Goal: Task Accomplishment & Management: Use online tool/utility

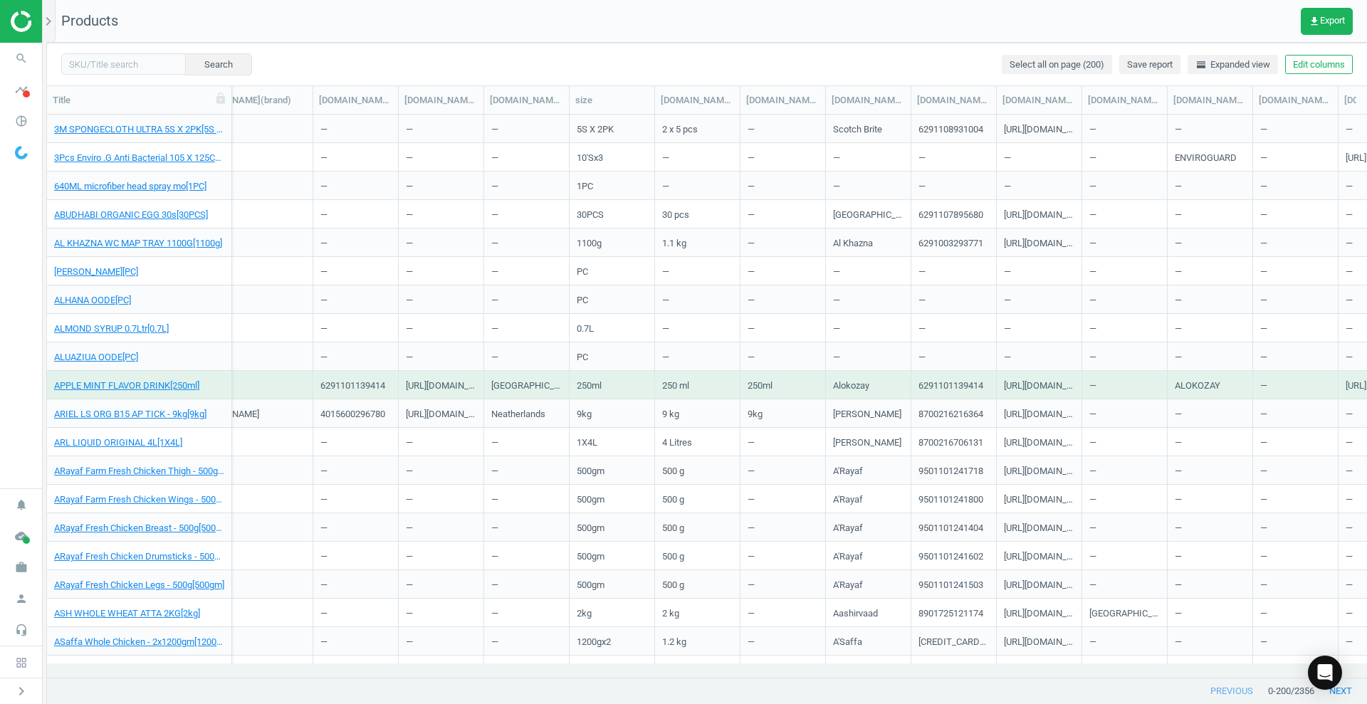
scroll to position [0, 990]
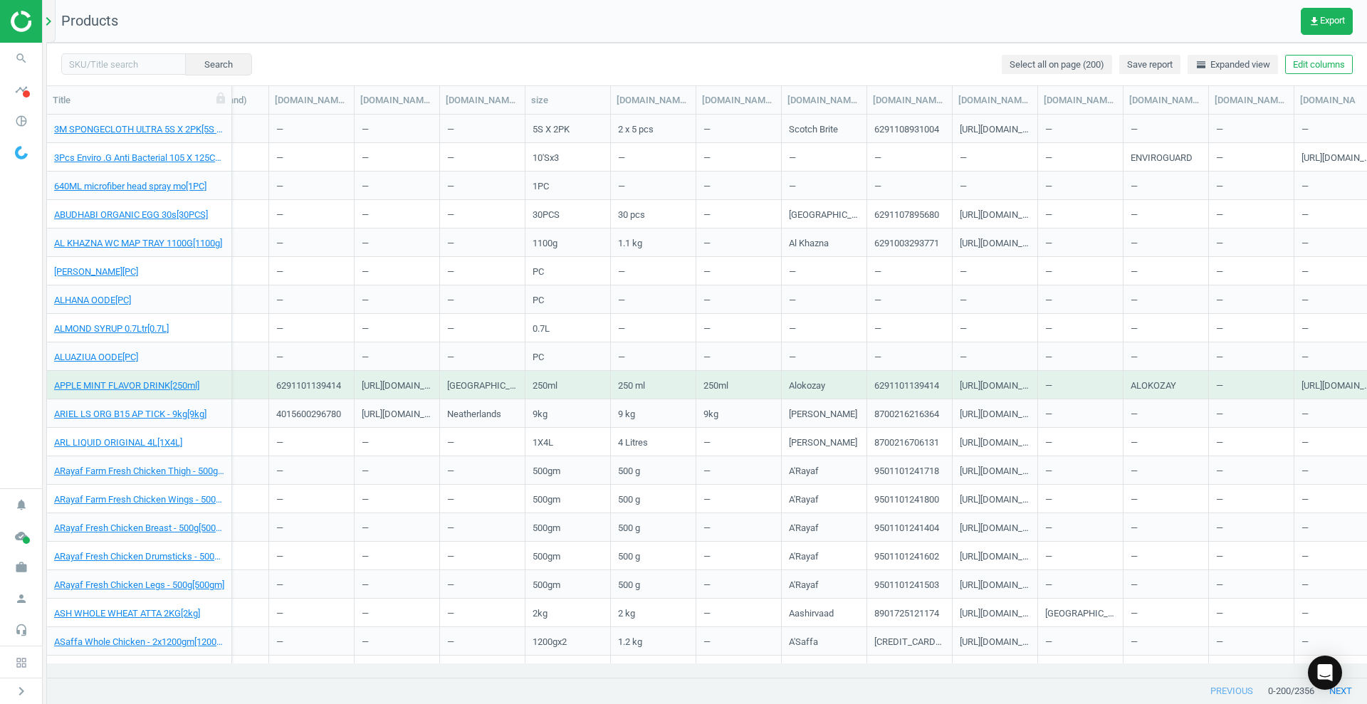
click at [46, 20] on icon "chevron_right" at bounding box center [48, 21] width 17 height 17
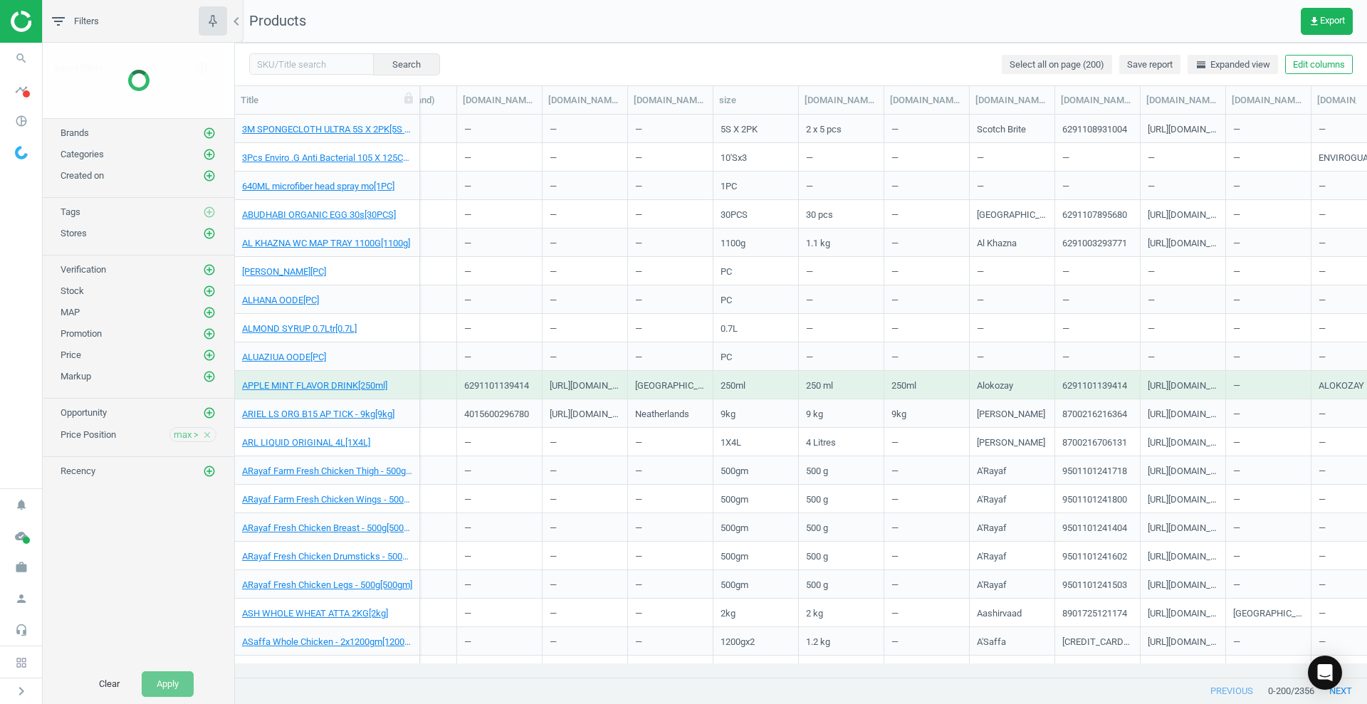
scroll to position [536, 1119]
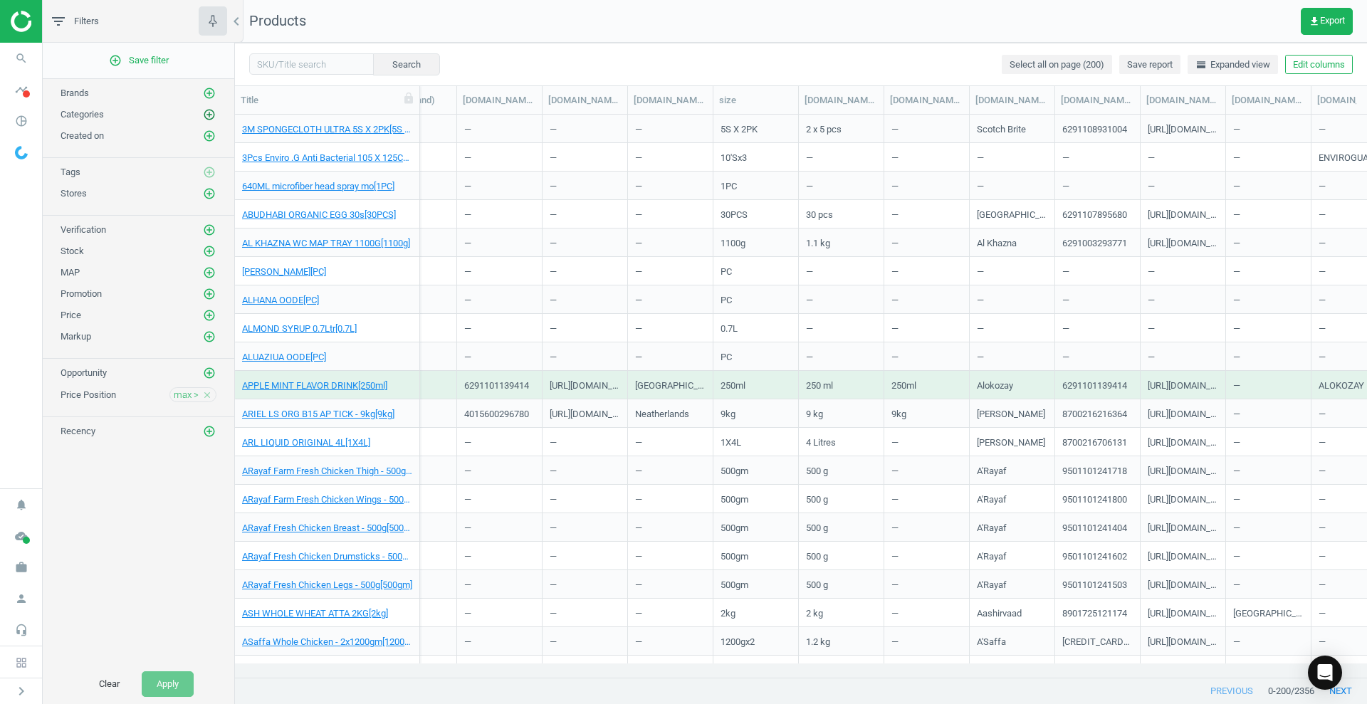
click at [214, 113] on icon "add_circle_outline" at bounding box center [209, 114] width 13 height 13
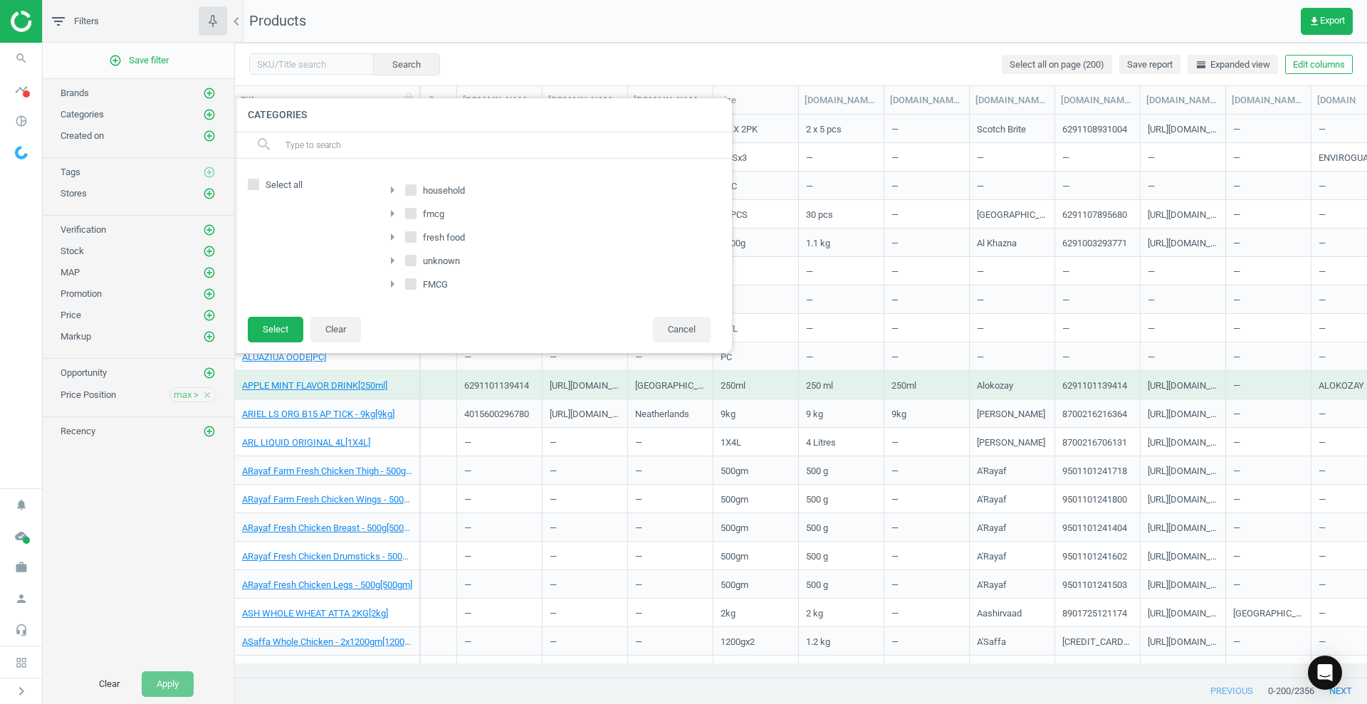
click at [396, 185] on icon "arrow_right" at bounding box center [392, 190] width 17 height 17
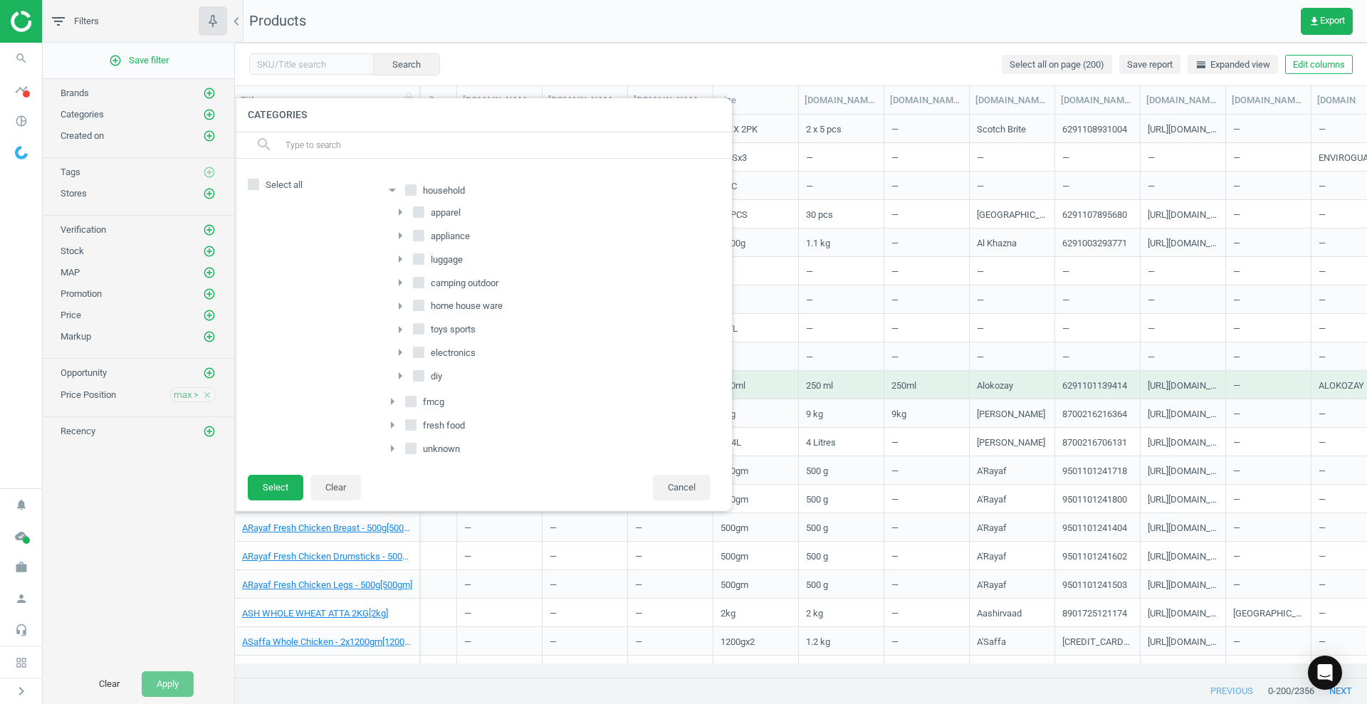
click at [29, 19] on img at bounding box center [61, 21] width 101 height 21
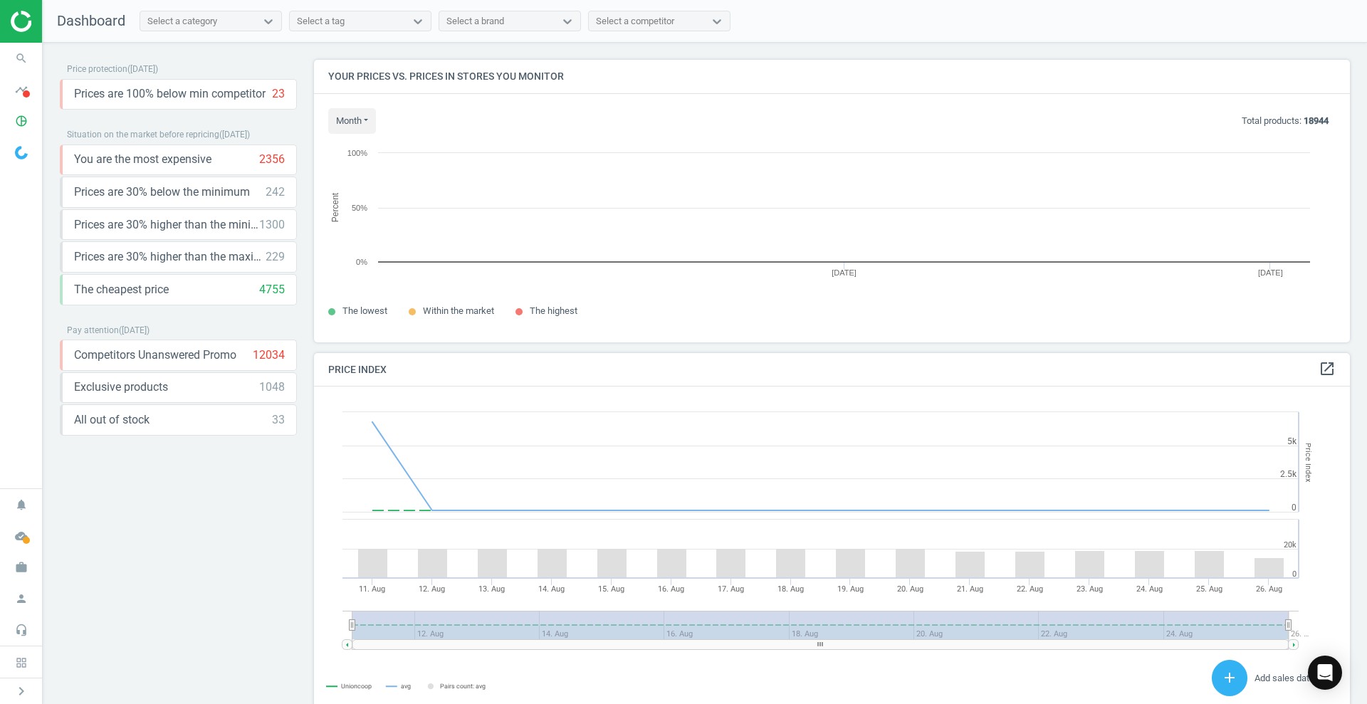
scroll to position [310, 1050]
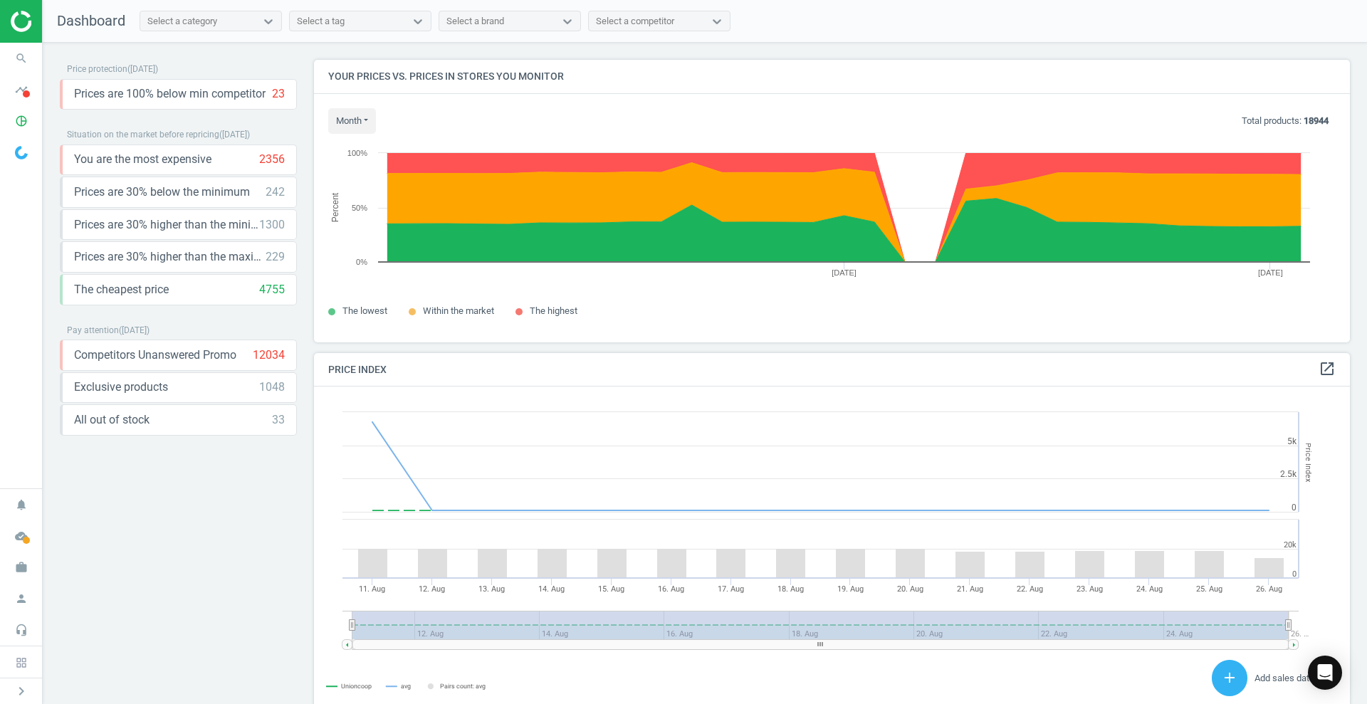
click at [568, 312] on span "The highest" at bounding box center [554, 311] width 48 height 11
click at [220, 12] on div "Select a category" at bounding box center [197, 21] width 115 height 19
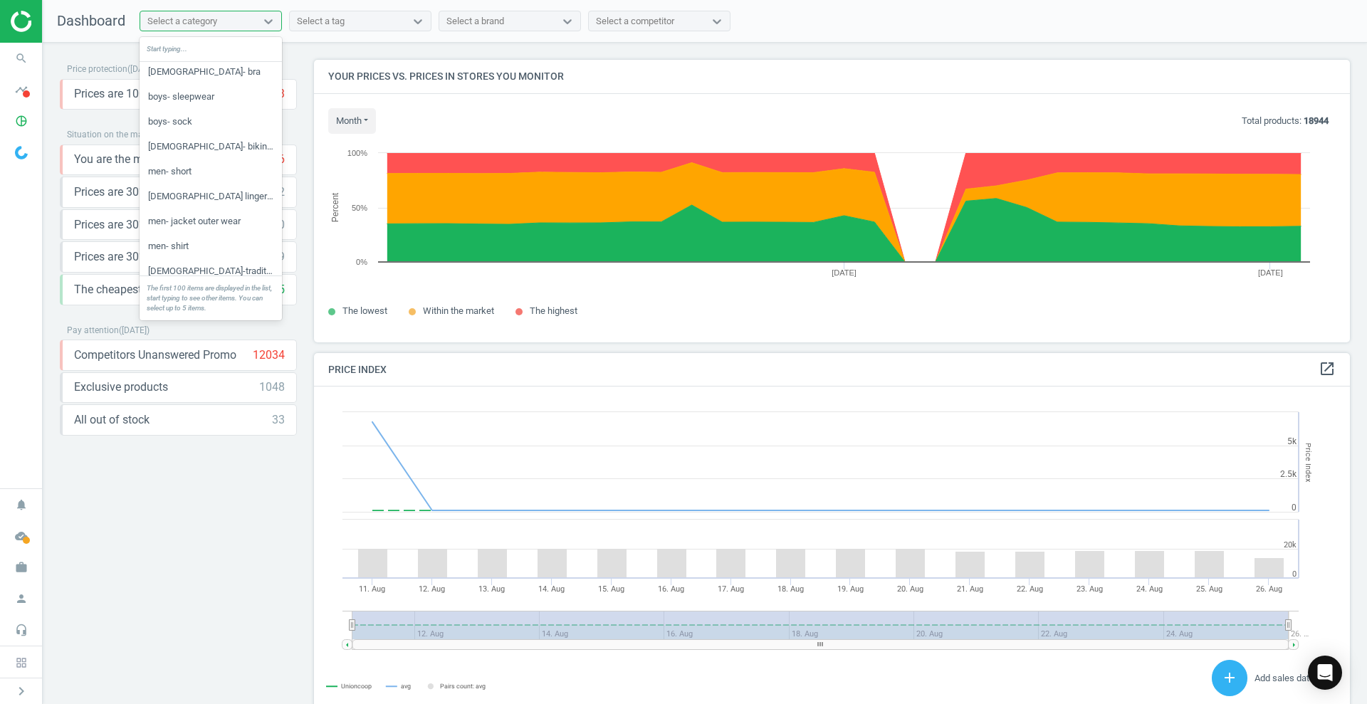
scroll to position [356, 0]
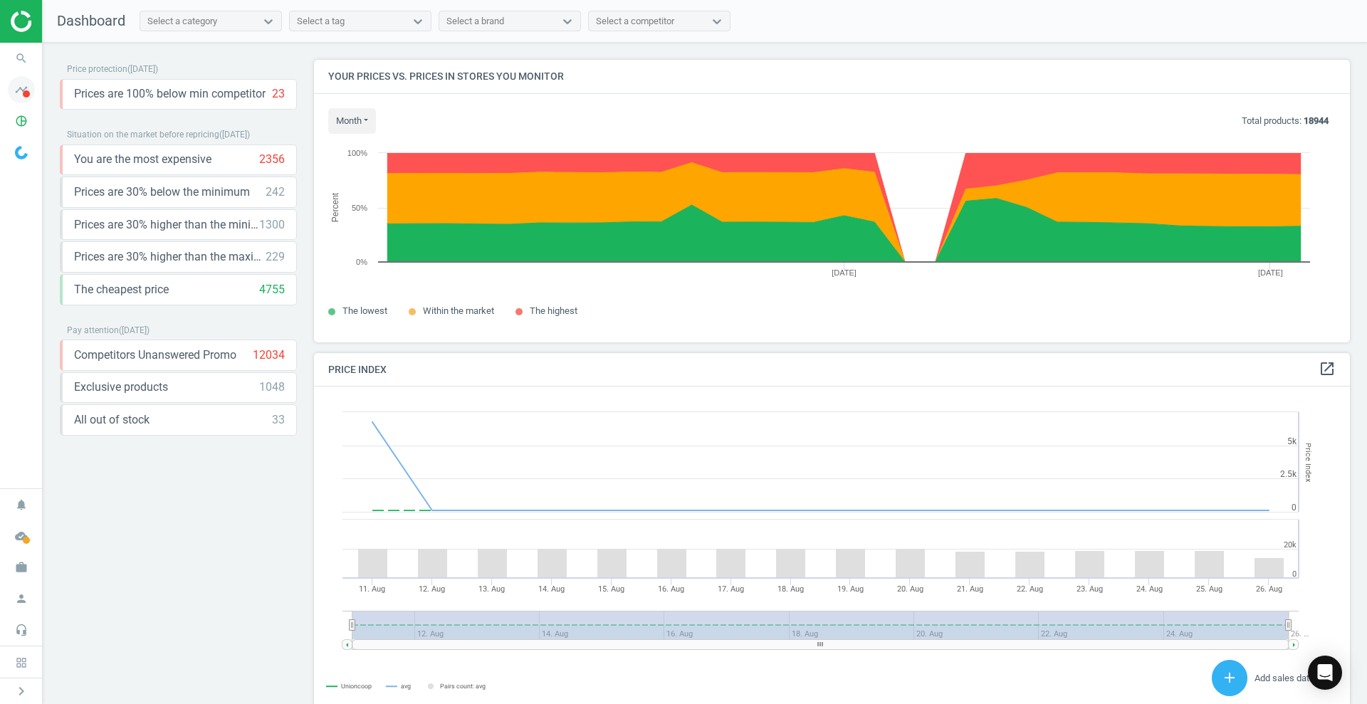
click at [13, 94] on icon "timeline" at bounding box center [21, 89] width 27 height 27
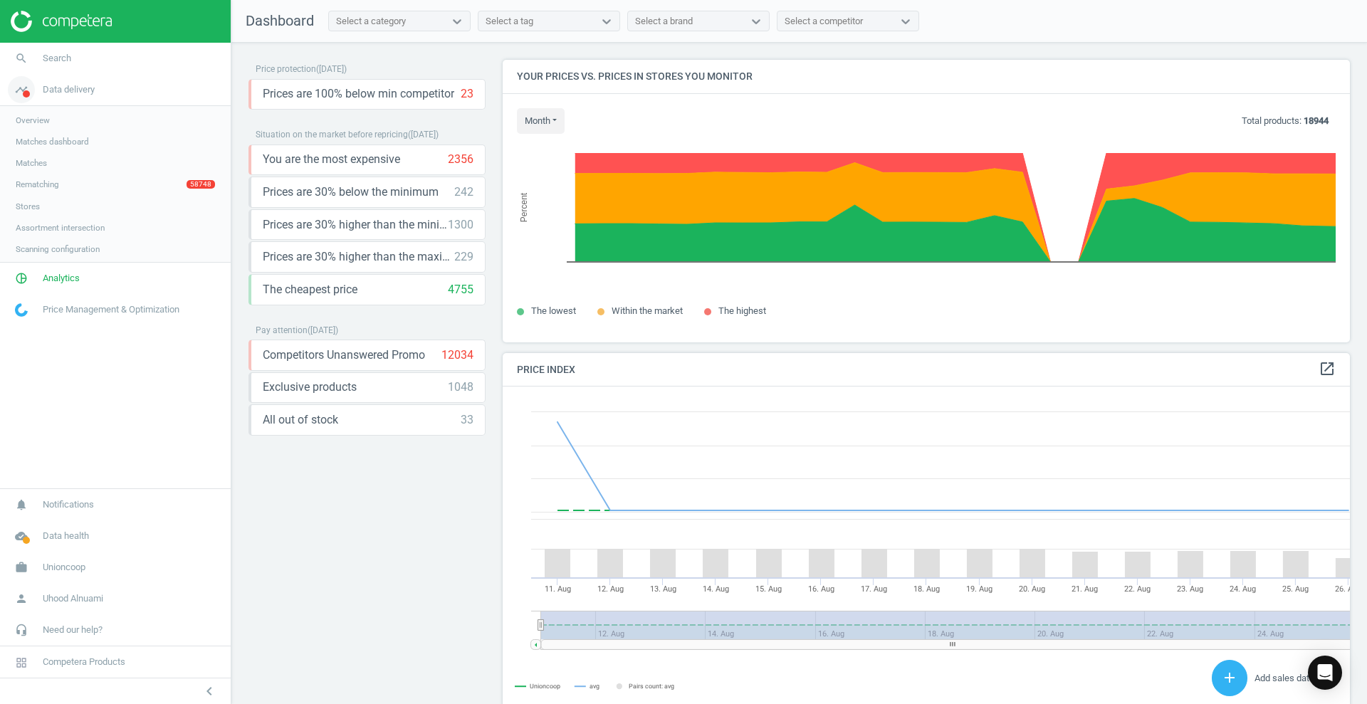
scroll to position [355, 862]
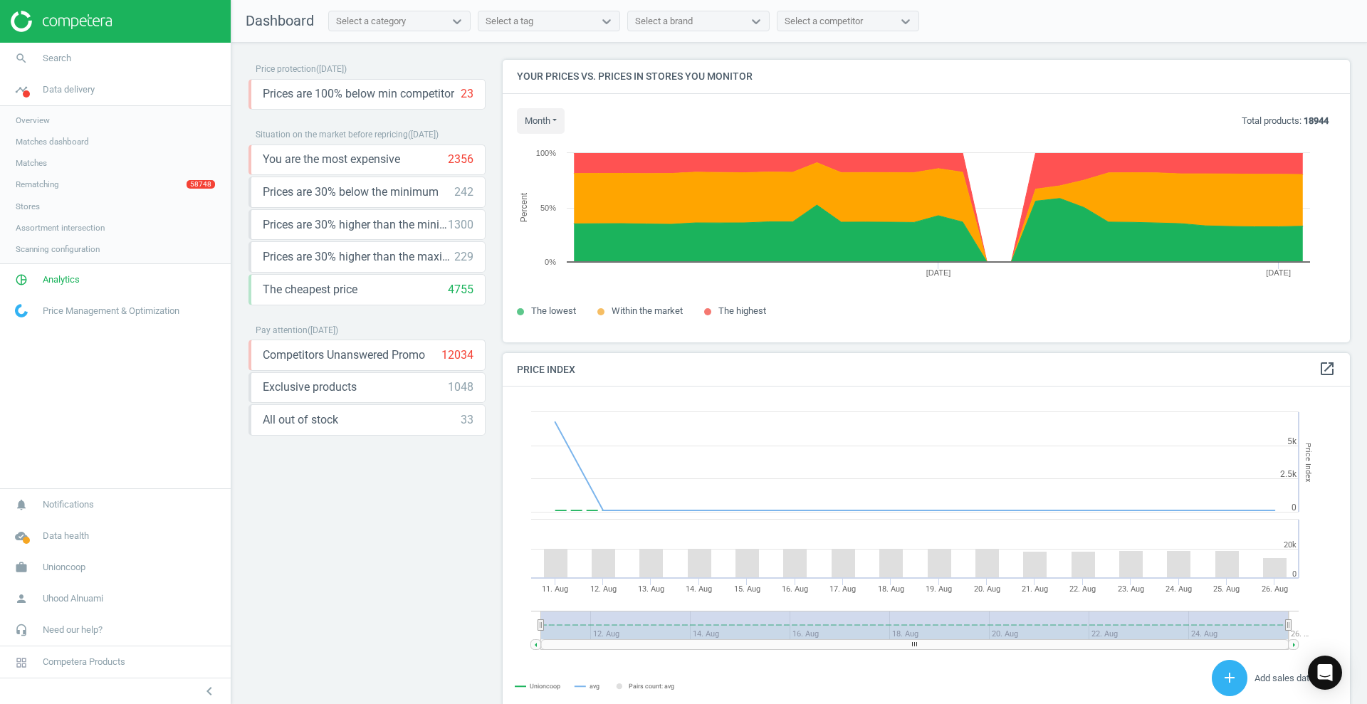
click at [47, 184] on span "Rematching" at bounding box center [37, 184] width 43 height 11
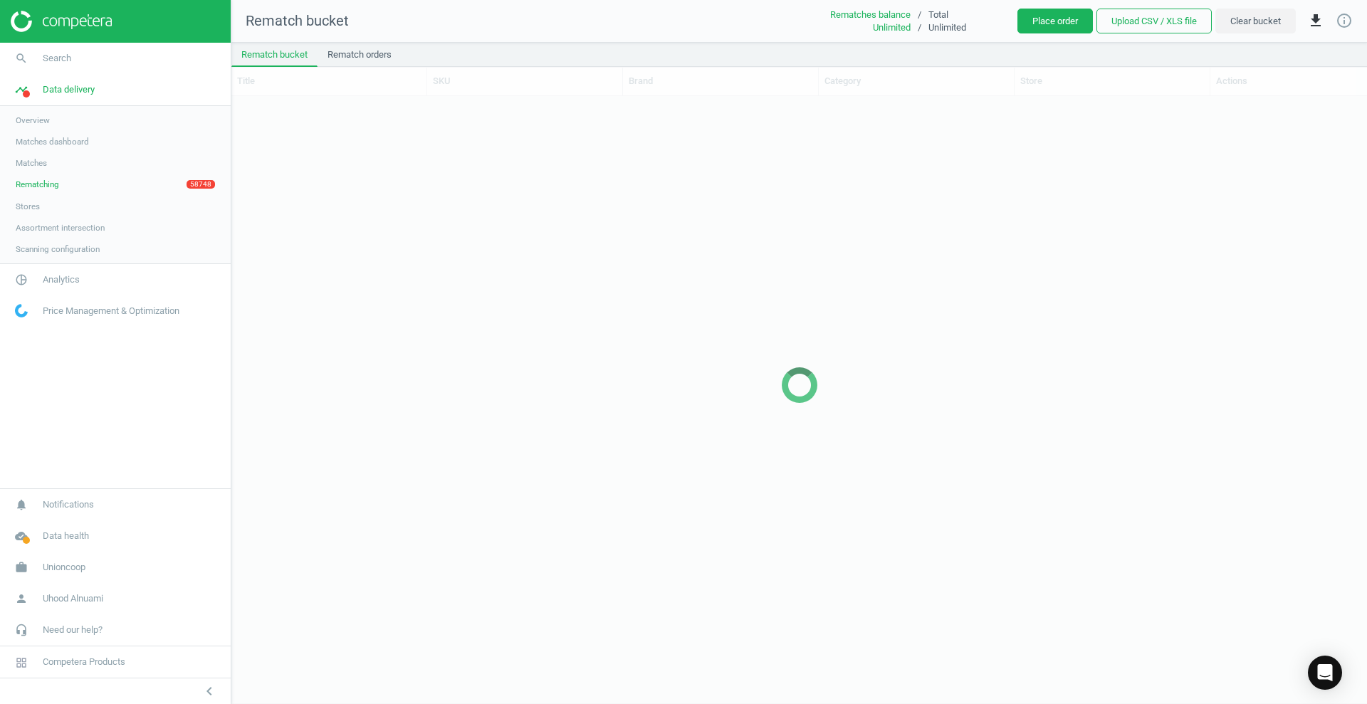
scroll to position [580, 1122]
click at [47, 118] on span "Overview" at bounding box center [33, 120] width 34 height 11
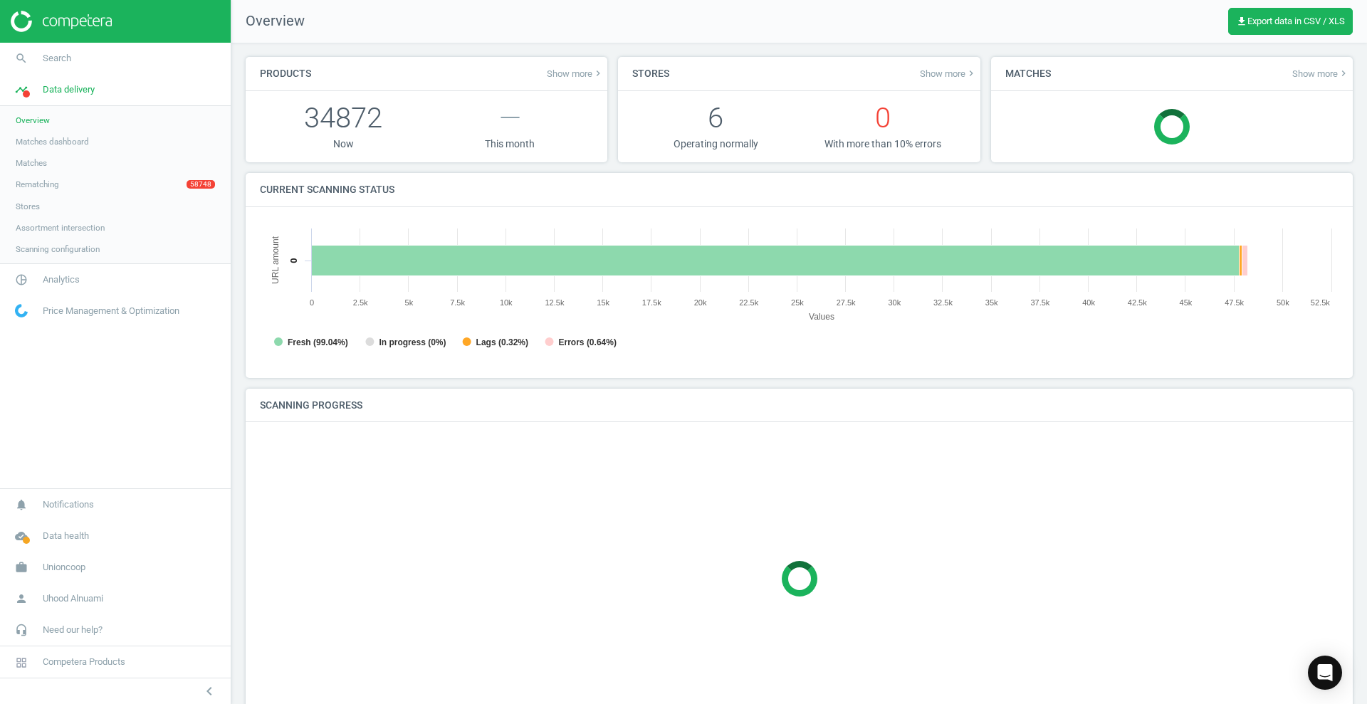
scroll to position [7, 7]
click at [58, 137] on span "Matches dashboard" at bounding box center [52, 141] width 73 height 11
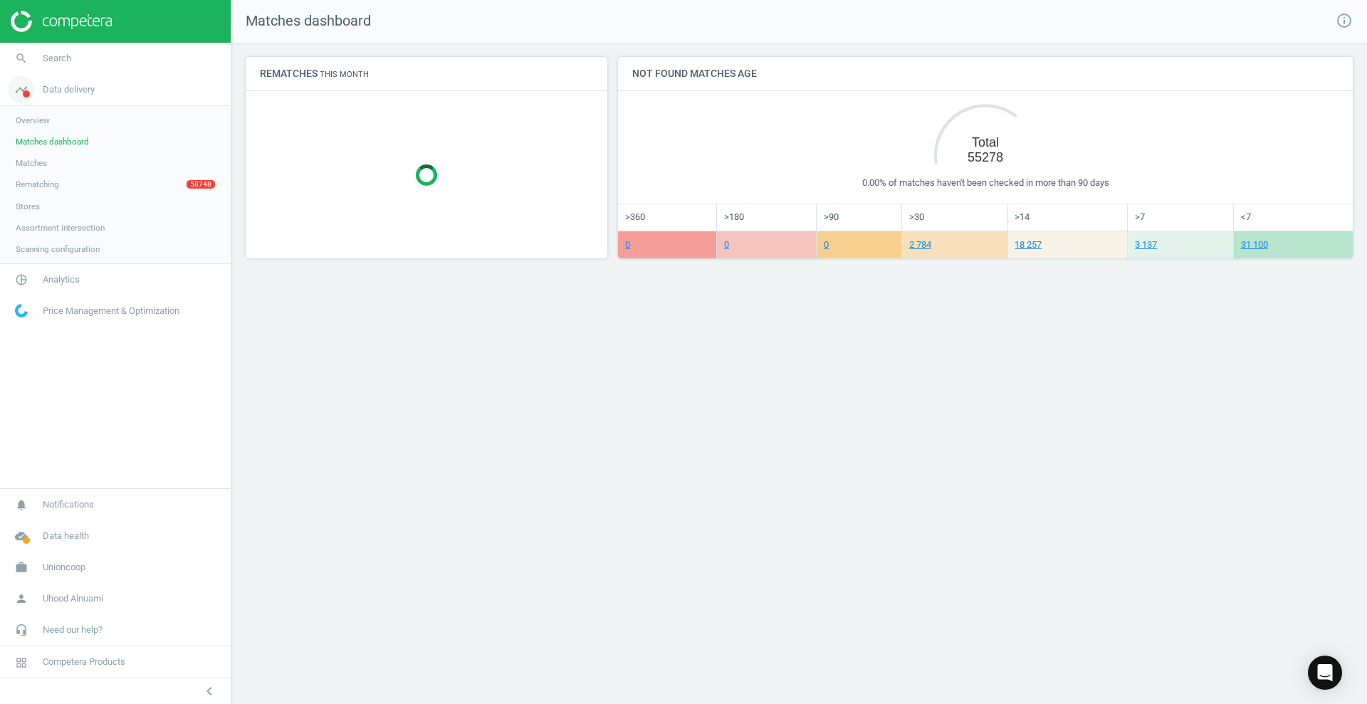
click at [52, 80] on link "timeline Data delivery" at bounding box center [115, 89] width 231 height 31
click at [47, 120] on span "Analytics" at bounding box center [61, 121] width 37 height 13
click at [53, 177] on link "Products" at bounding box center [115, 172] width 231 height 21
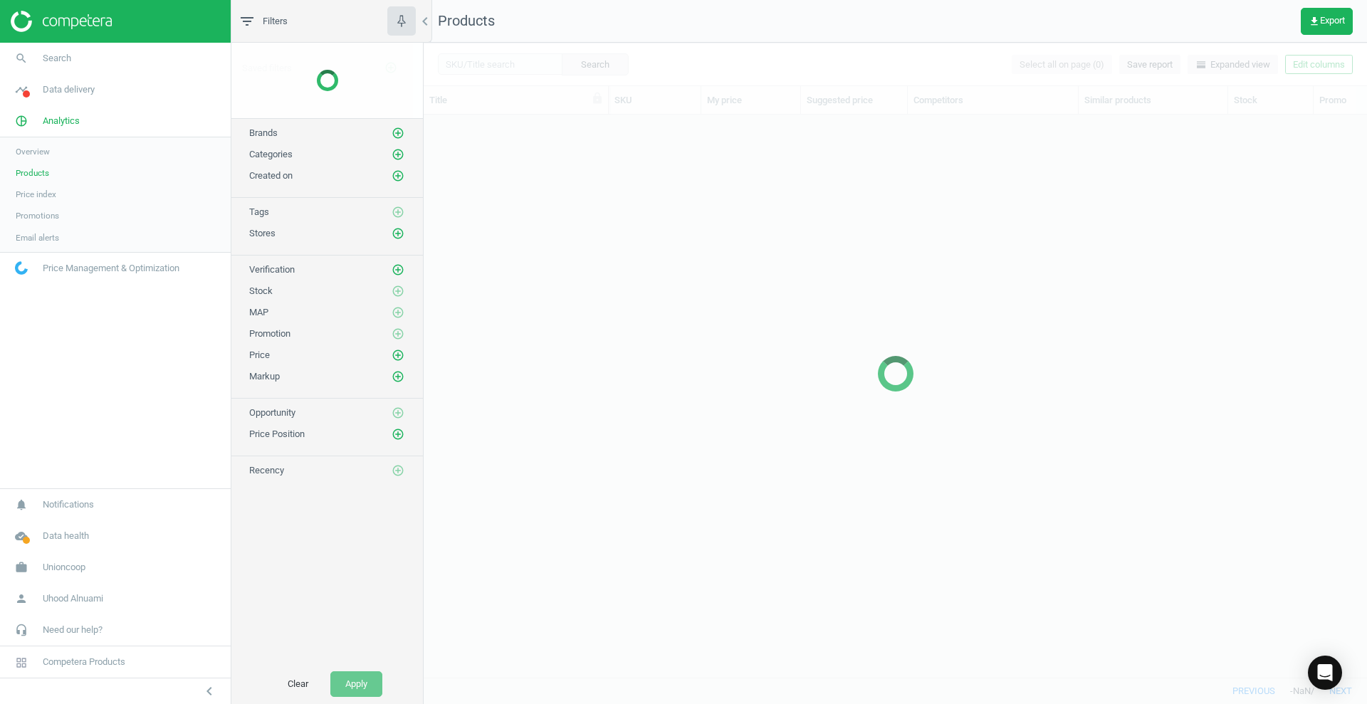
scroll to position [536, 930]
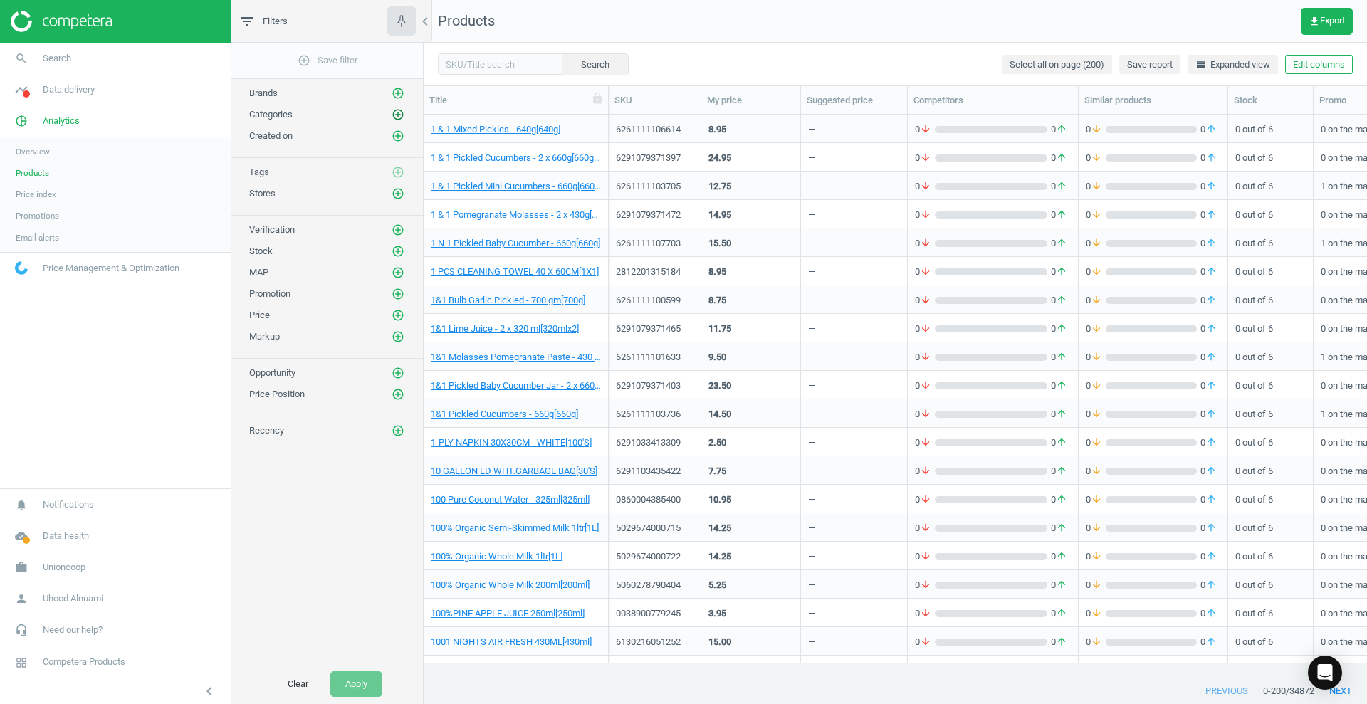
click at [401, 109] on icon "add_circle_outline" at bounding box center [398, 114] width 13 height 13
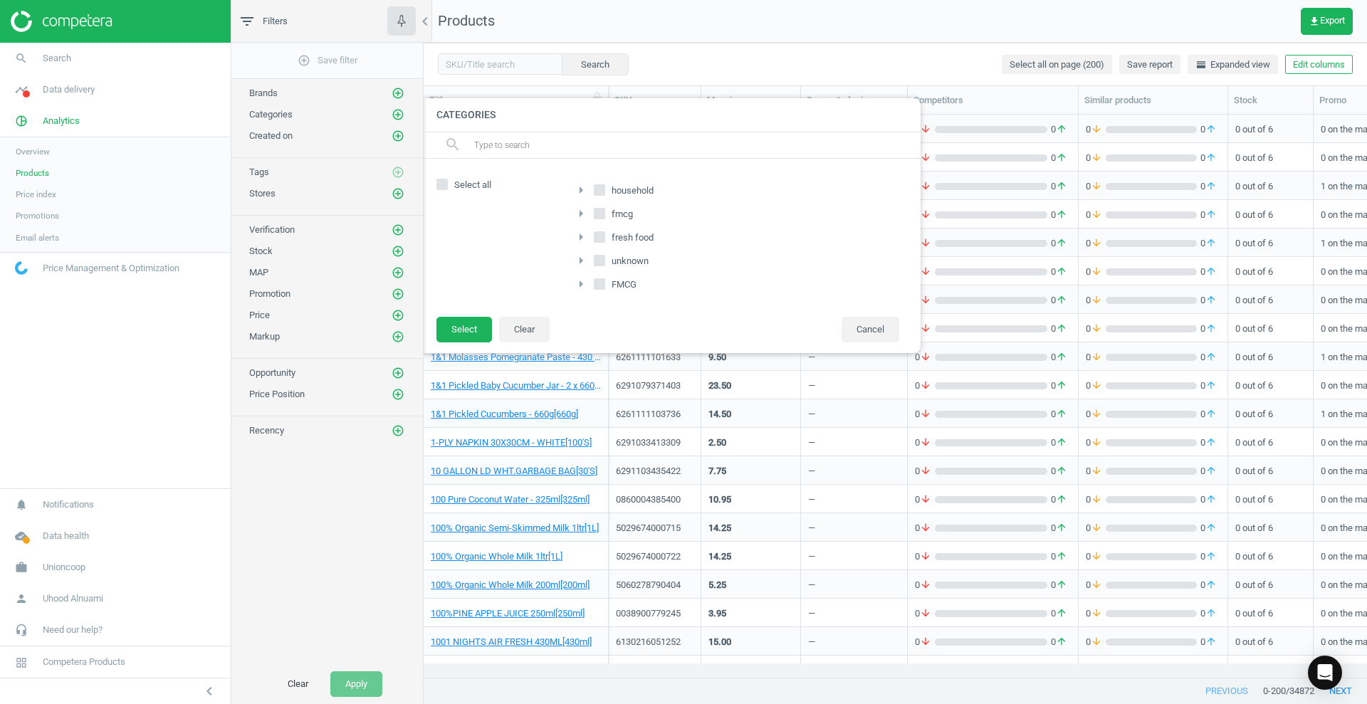
click at [601, 215] on input "fmcg" at bounding box center [599, 213] width 9 height 9
checkbox input "true"
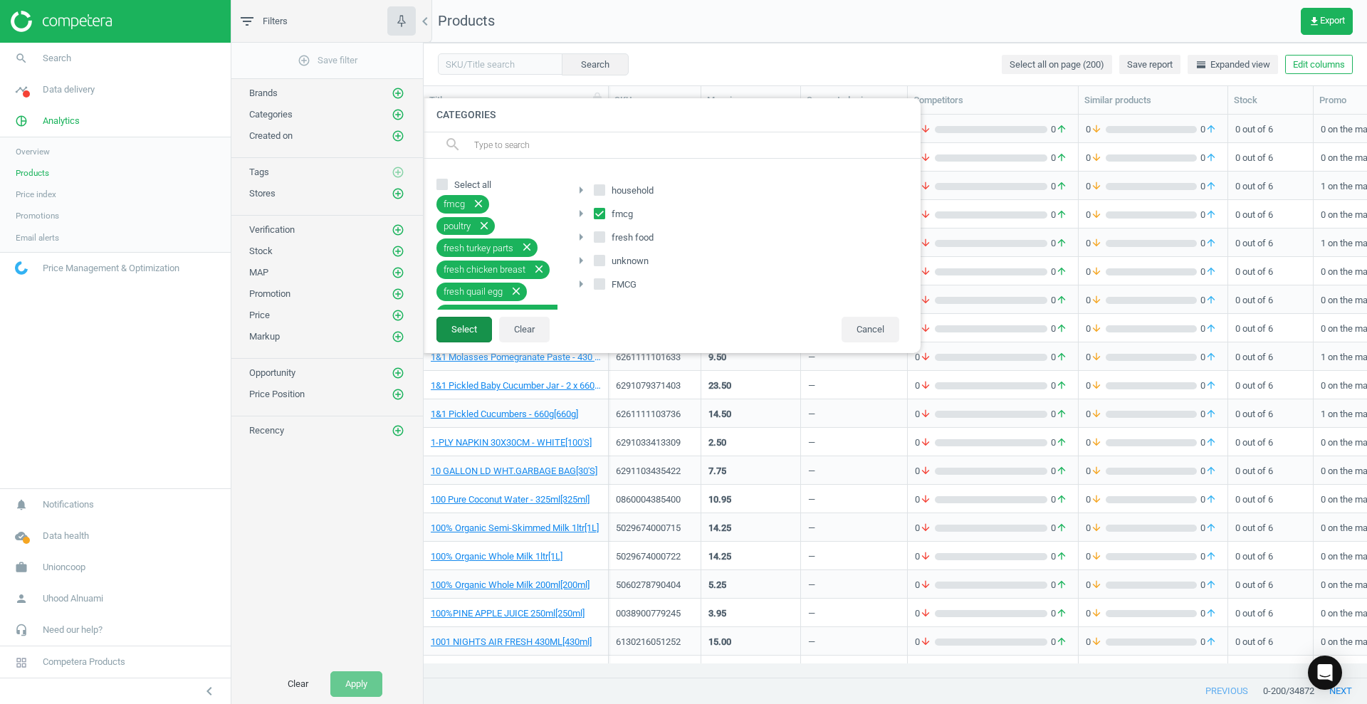
click at [464, 328] on button "Select" at bounding box center [465, 330] width 56 height 26
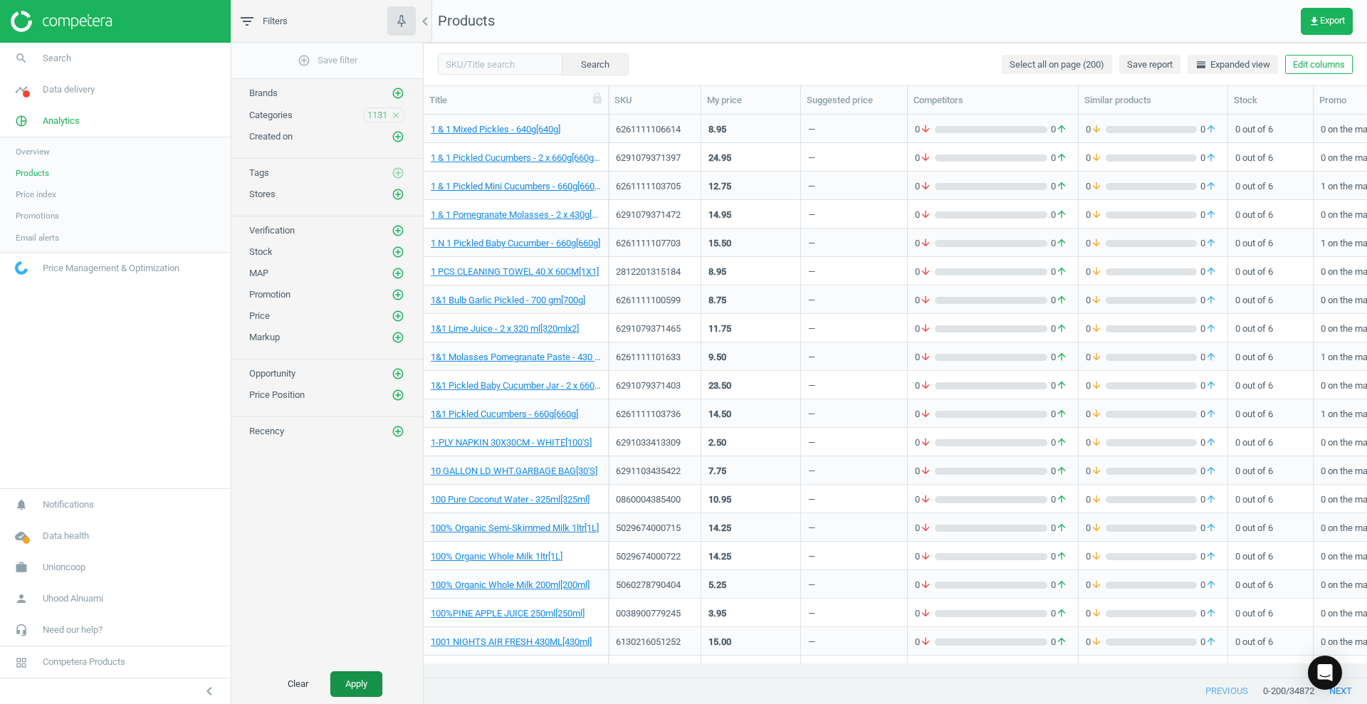
click at [352, 679] on button "Apply" at bounding box center [356, 685] width 52 height 26
